Goal: Task Accomplishment & Management: Complete application form

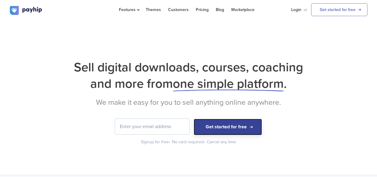
click at [231, 127] on button "Get started for free" at bounding box center [228, 127] width 68 height 16
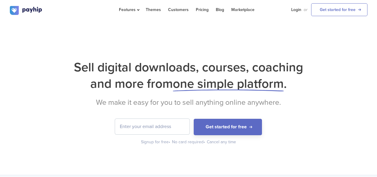
click at [130, 129] on input "email" at bounding box center [152, 126] width 75 height 15
type input "[EMAIL_ADDRESS][DOMAIN_NAME]"
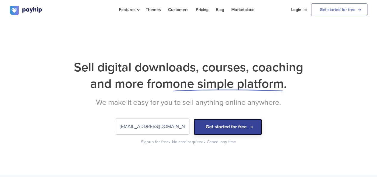
click at [212, 134] on button "Get started for free" at bounding box center [228, 127] width 68 height 16
